Goal: Navigation & Orientation: Find specific page/section

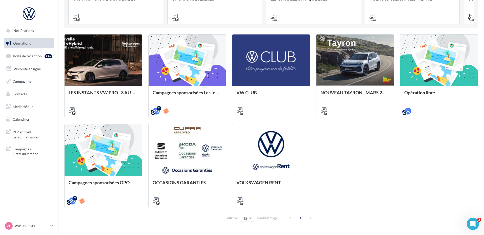
scroll to position [144, 0]
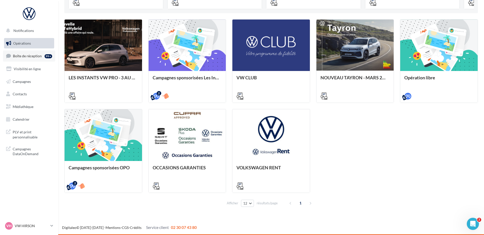
click at [33, 58] on link "Boîte de réception 99+" at bounding box center [29, 55] width 52 height 11
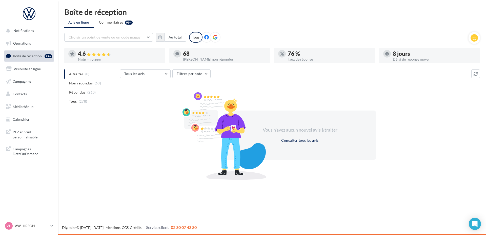
click at [26, 43] on span "Opérations" at bounding box center [22, 43] width 18 height 4
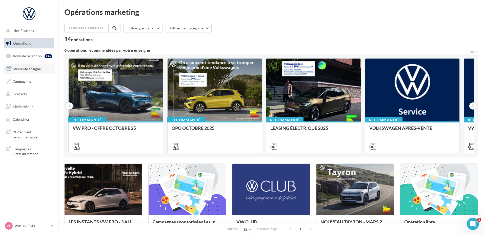
click at [27, 70] on span "Visibilité en ligne" at bounding box center [27, 69] width 27 height 4
